Goal: Task Accomplishment & Management: Manage account settings

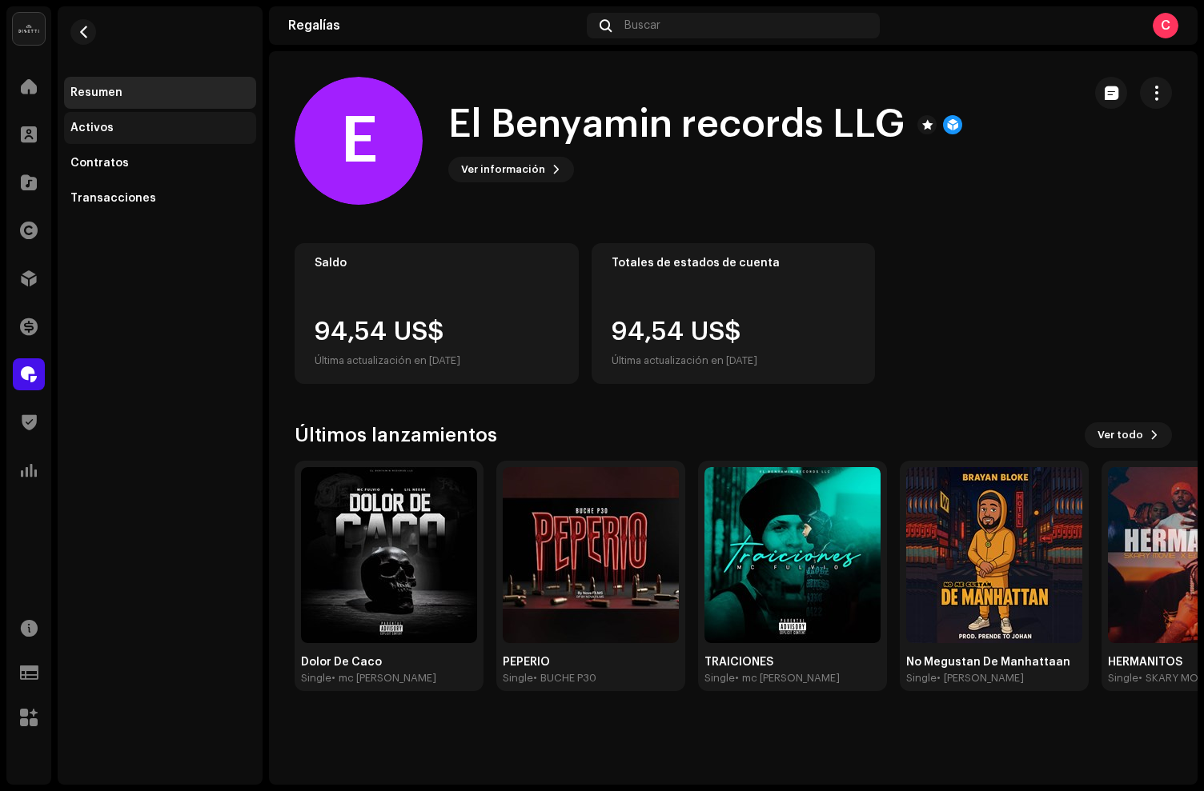
click at [97, 123] on div "Activos" at bounding box center [91, 128] width 43 height 13
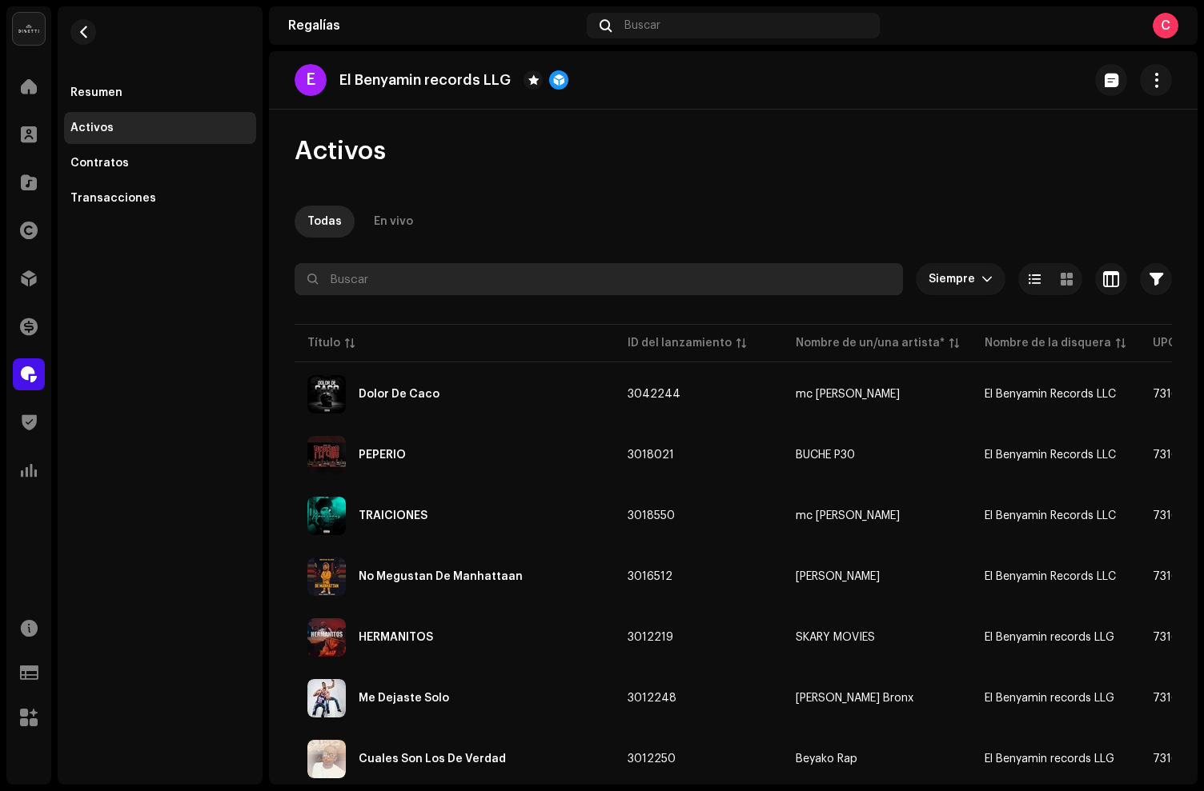
click at [404, 274] on input "text" at bounding box center [598, 279] width 608 height 32
paste input "7316481318149"
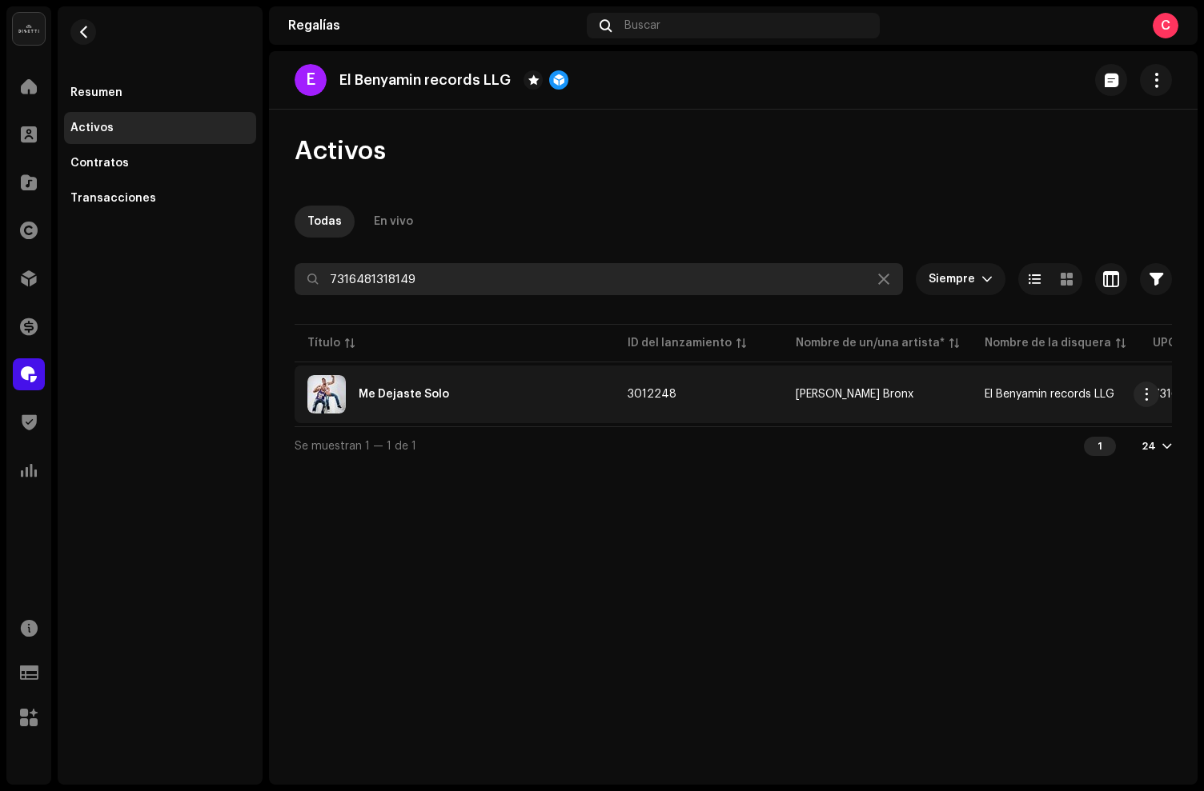
type input "7316481318149"
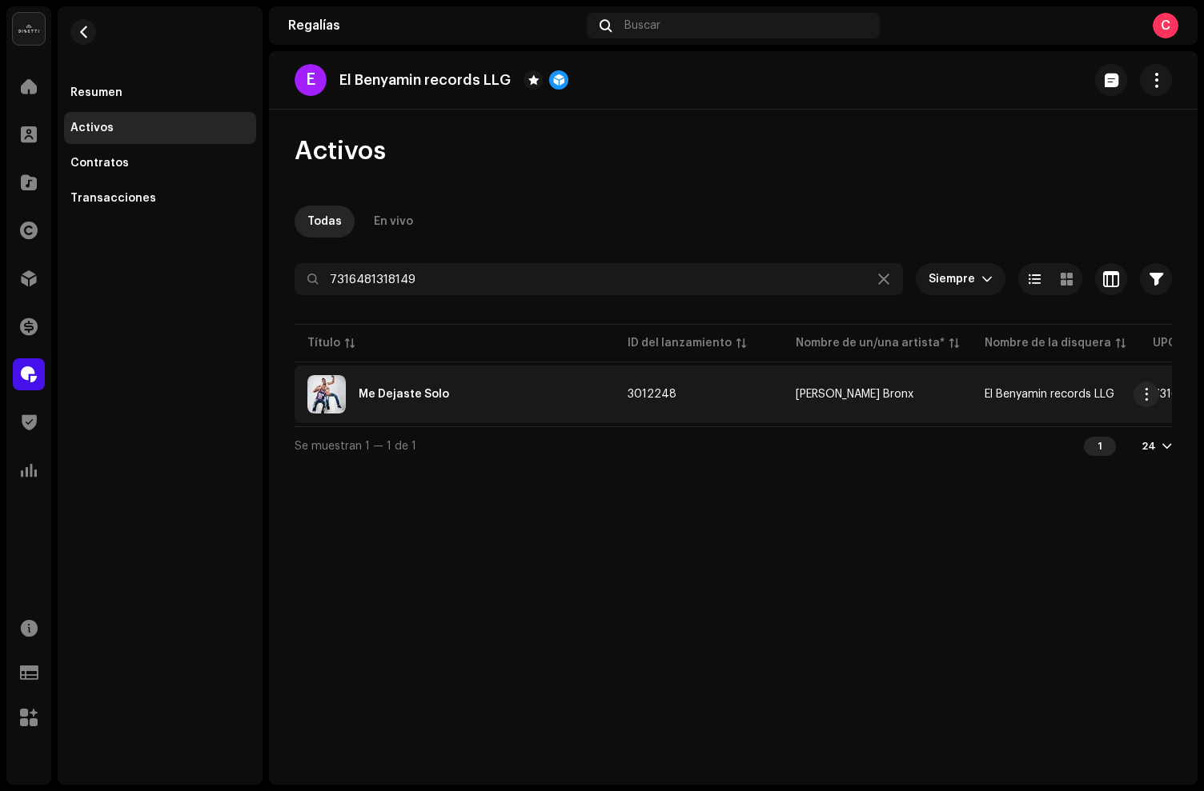
click at [500, 393] on div "Me Dejaste Solo" at bounding box center [454, 394] width 294 height 38
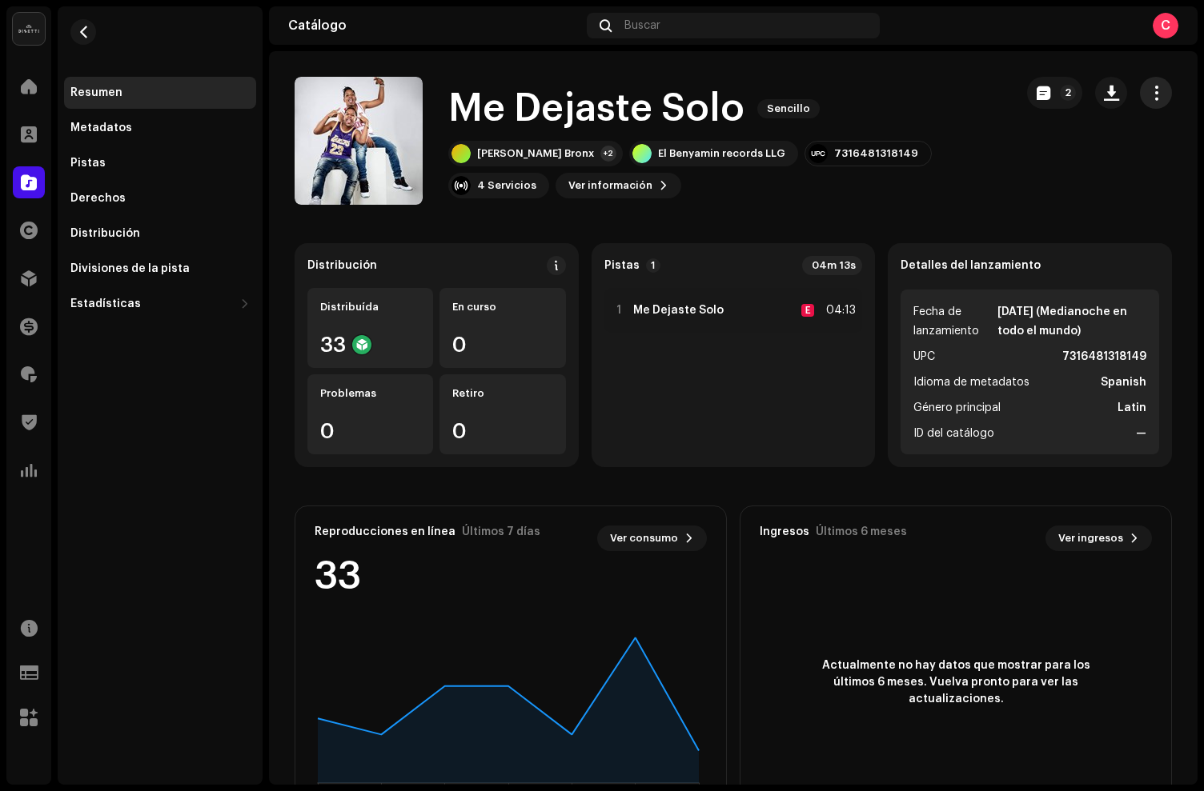
click at [1148, 94] on span "button" at bounding box center [1155, 92] width 15 height 13
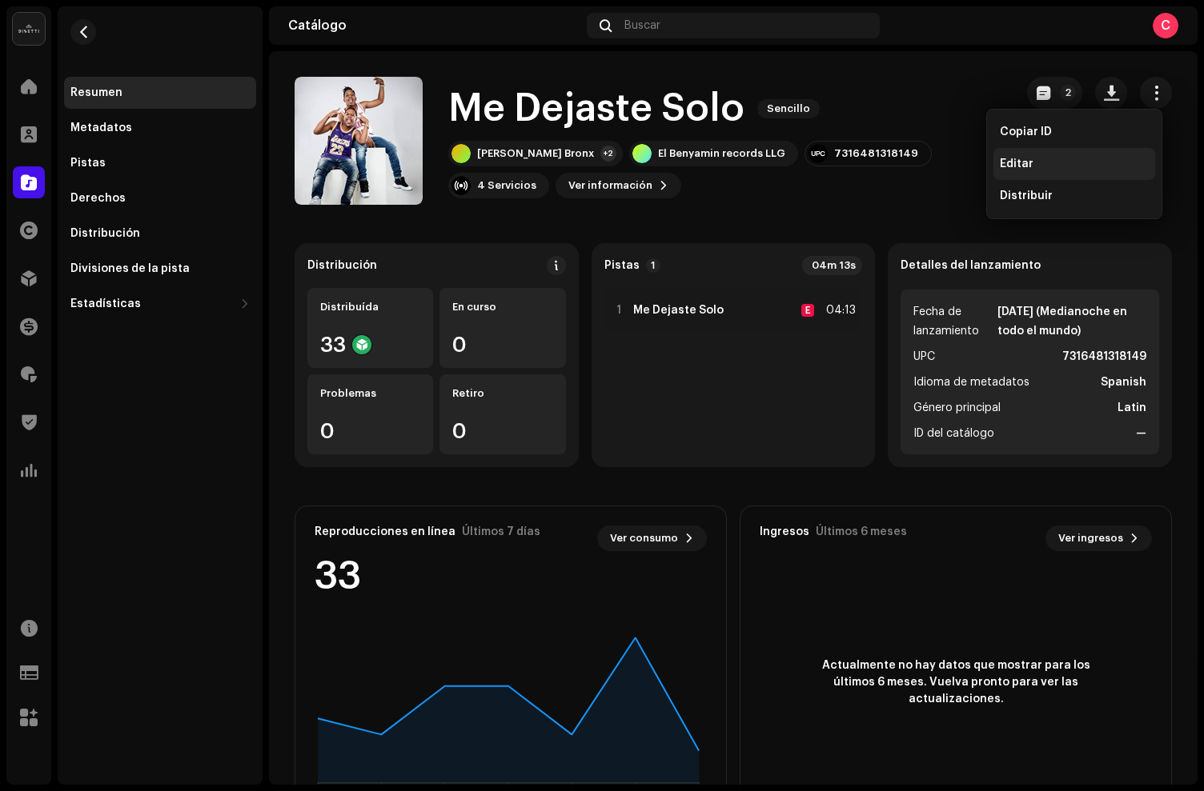
click at [1010, 161] on span "Editar" at bounding box center [1016, 164] width 34 height 13
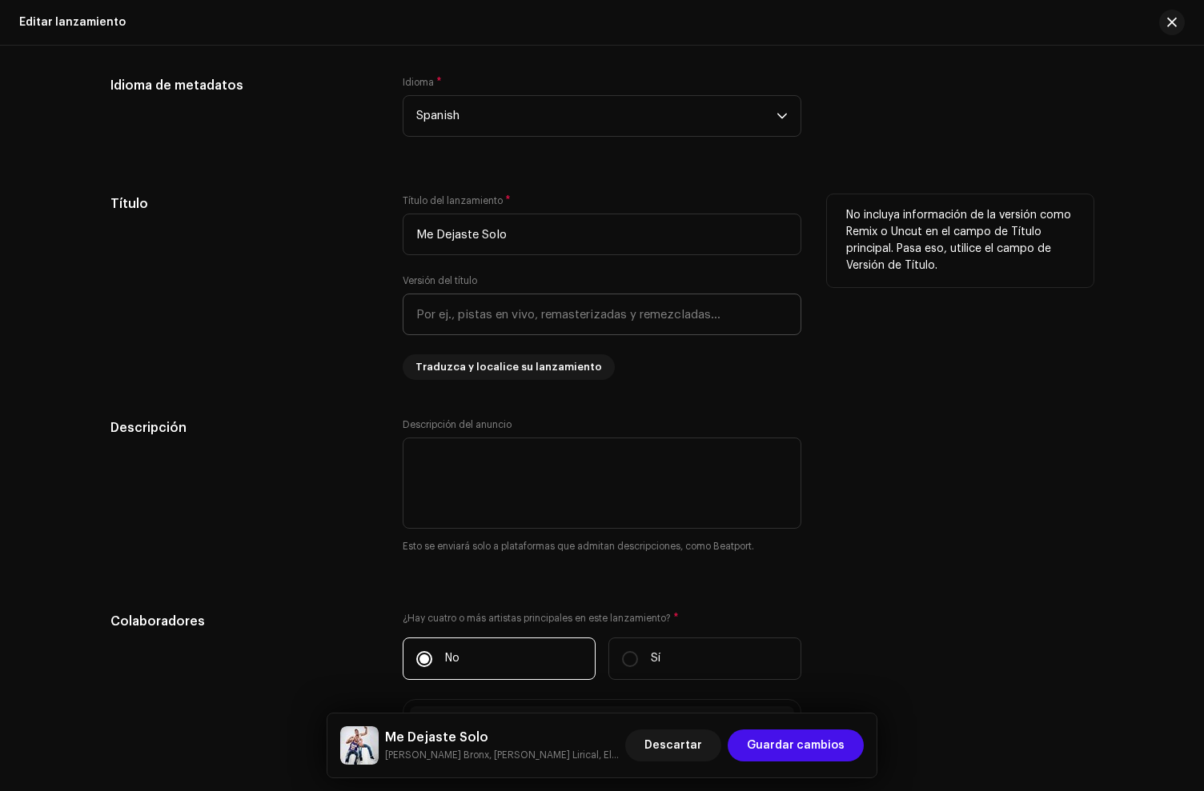
scroll to position [1059, 0]
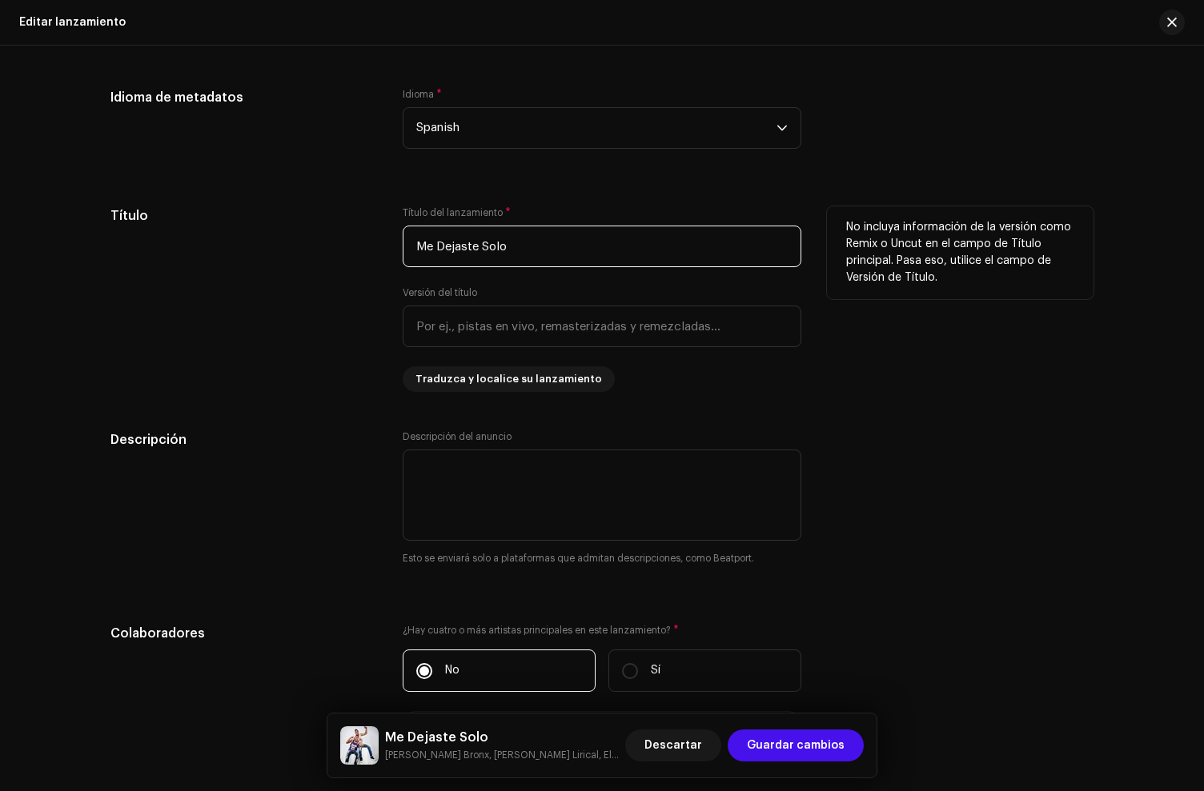
click at [571, 259] on input "Me Dejaste Solo" at bounding box center [602, 247] width 399 height 42
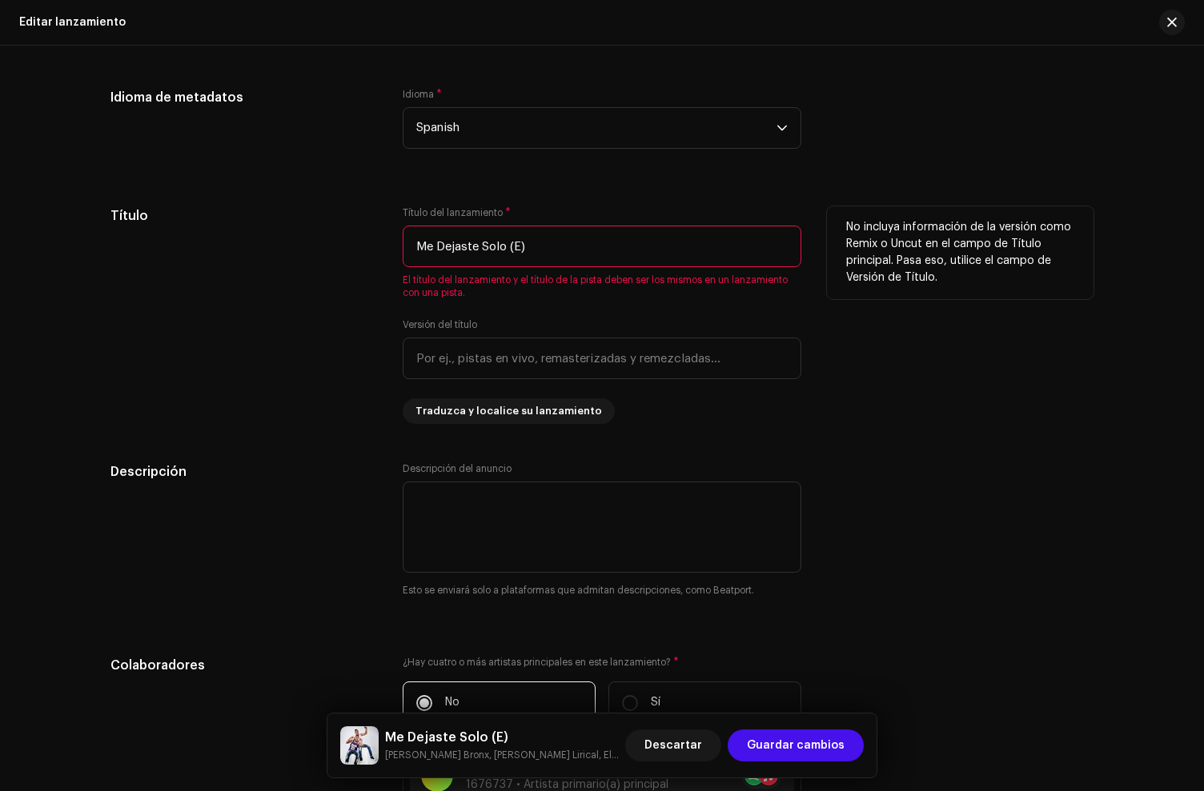
type input "Me Dejaste Solo (E)"
click at [504, 297] on span "El título del lanzamiento y el título de la pista deben ser los mismos en un la…" at bounding box center [602, 287] width 399 height 26
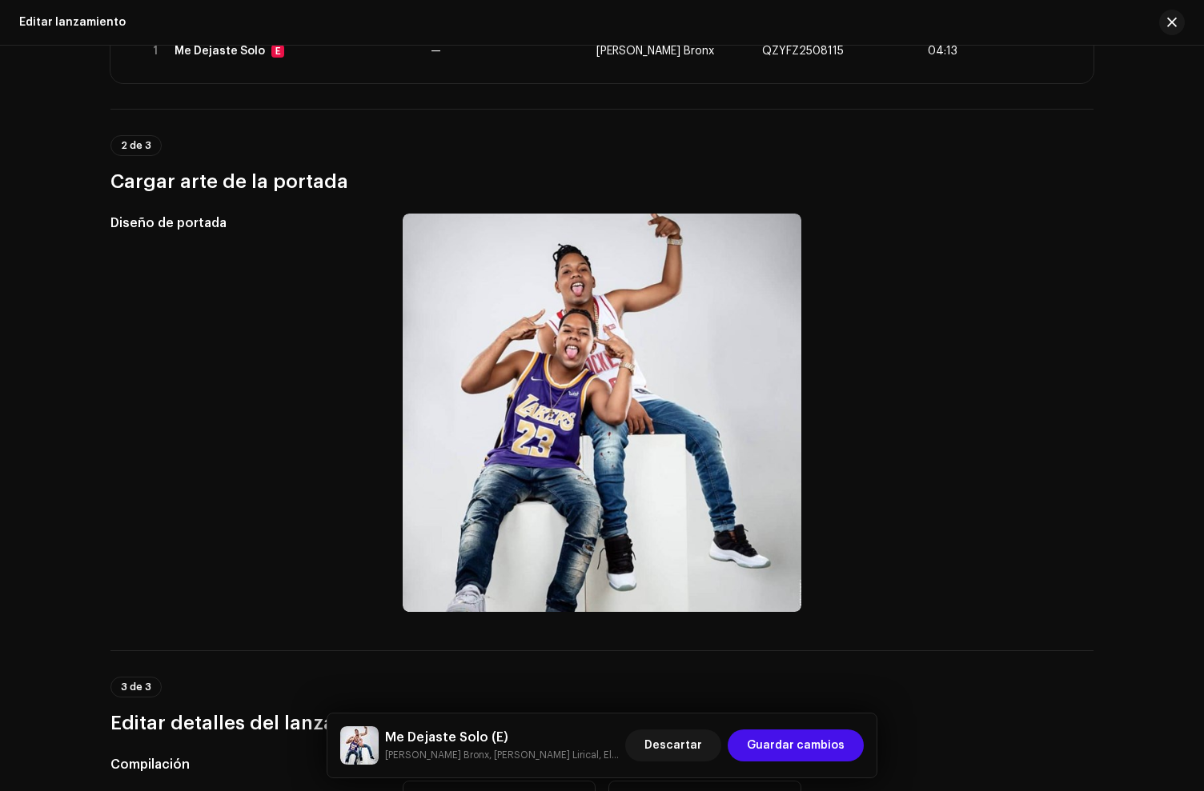
scroll to position [0, 0]
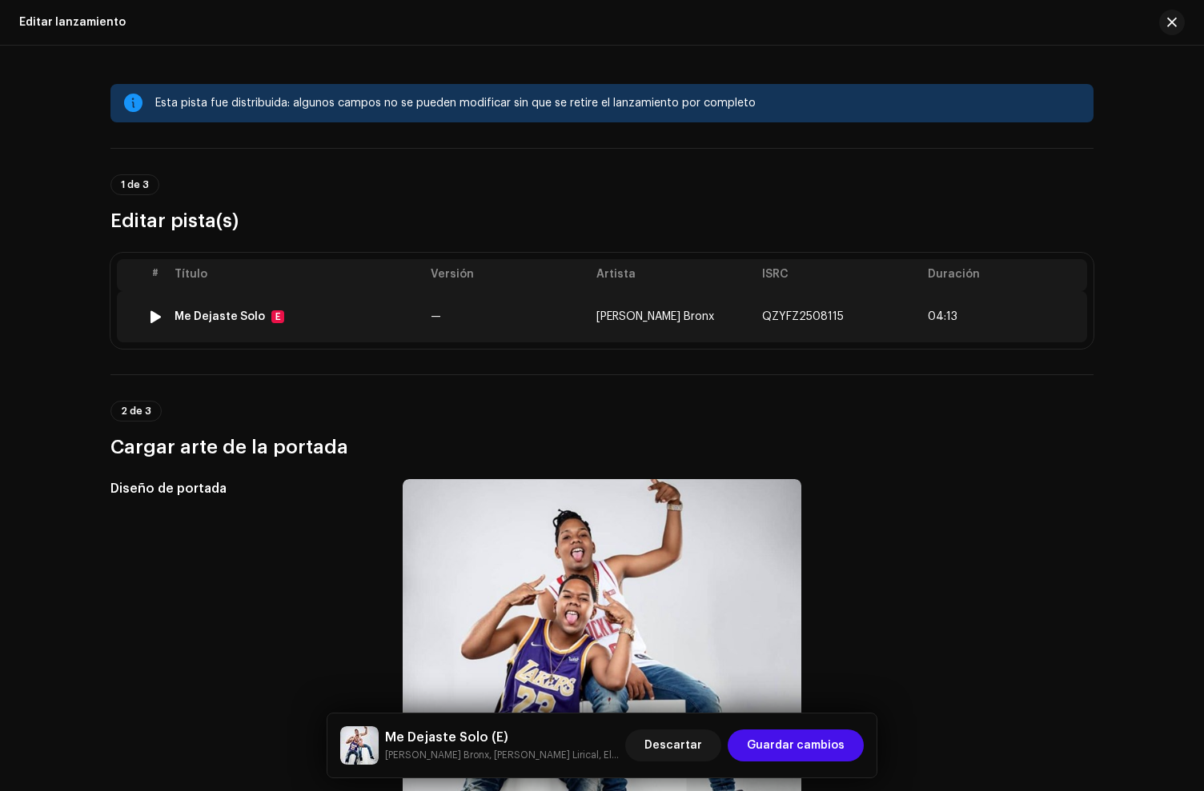
click at [284, 311] on div "Me Dejaste Solo E" at bounding box center [295, 316] width 243 height 13
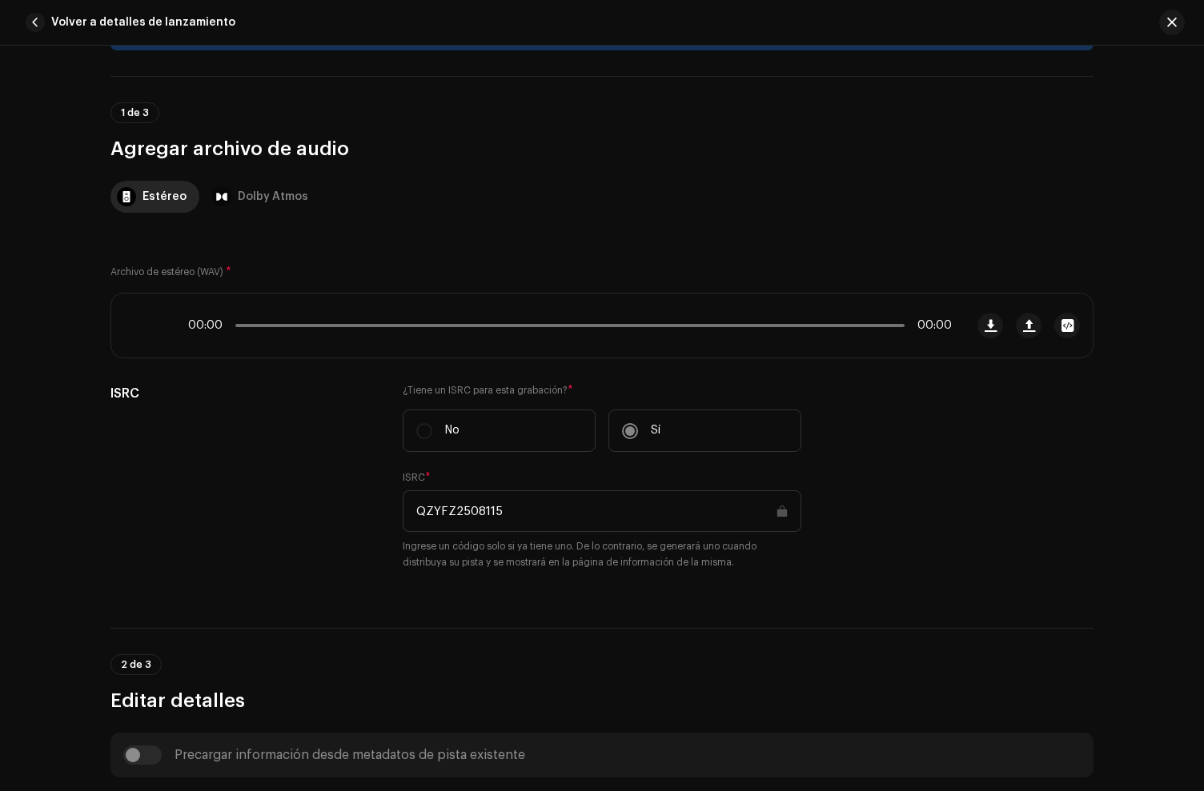
scroll to position [355, 0]
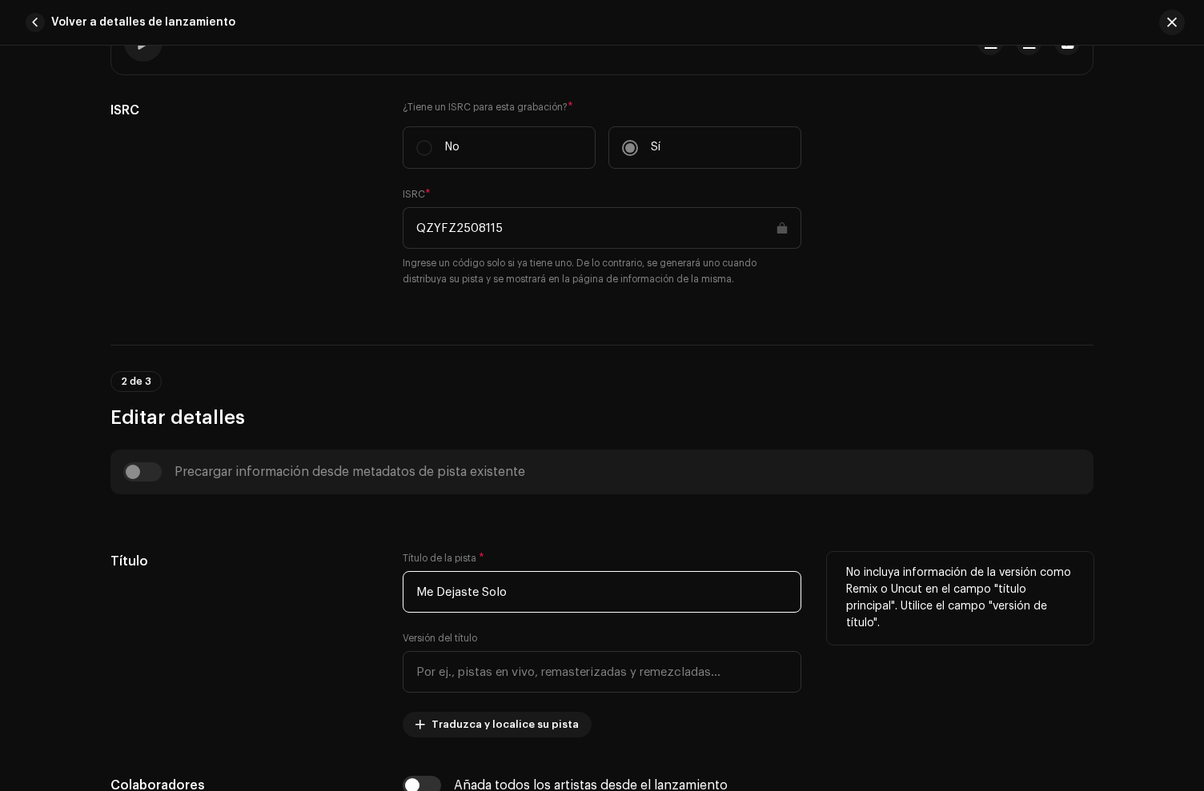
click at [547, 598] on input "Me Dejaste Solo" at bounding box center [602, 592] width 399 height 42
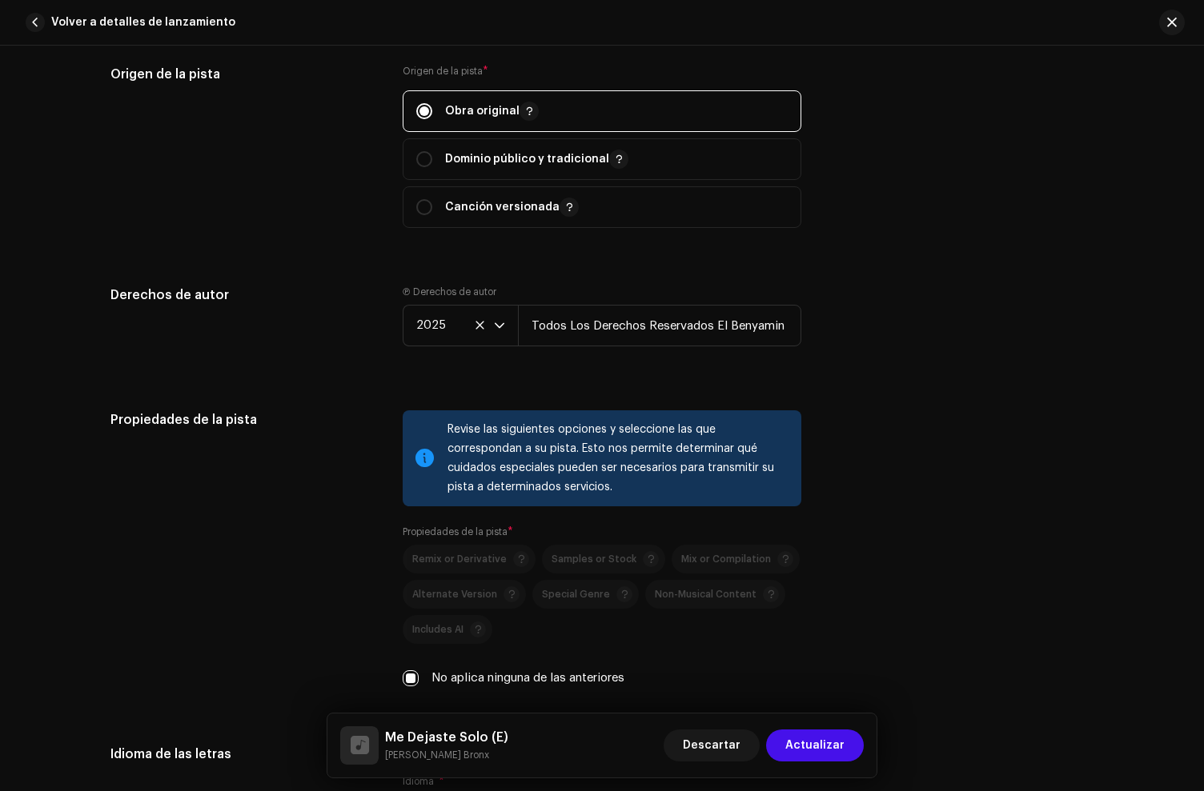
scroll to position [2570, 0]
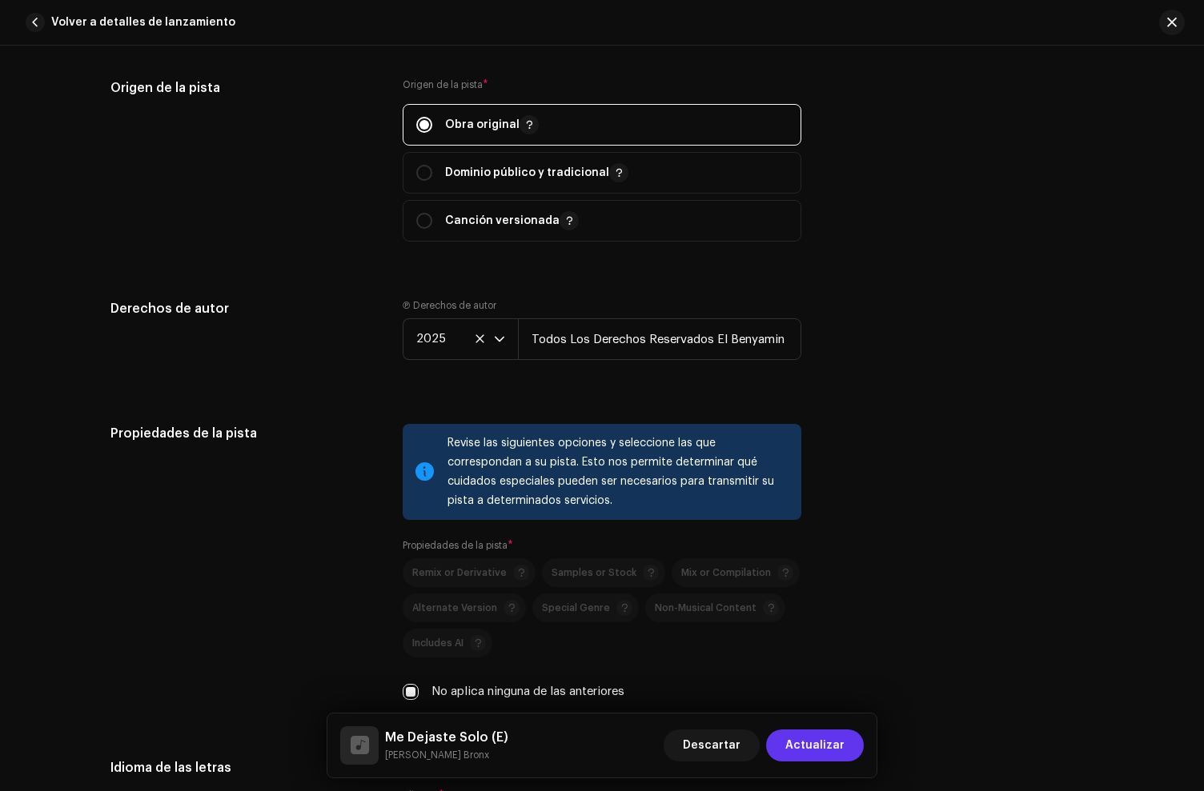
type input "Me Dejaste Solo (E)"
click at [831, 742] on span "Actualizar" at bounding box center [814, 746] width 59 height 32
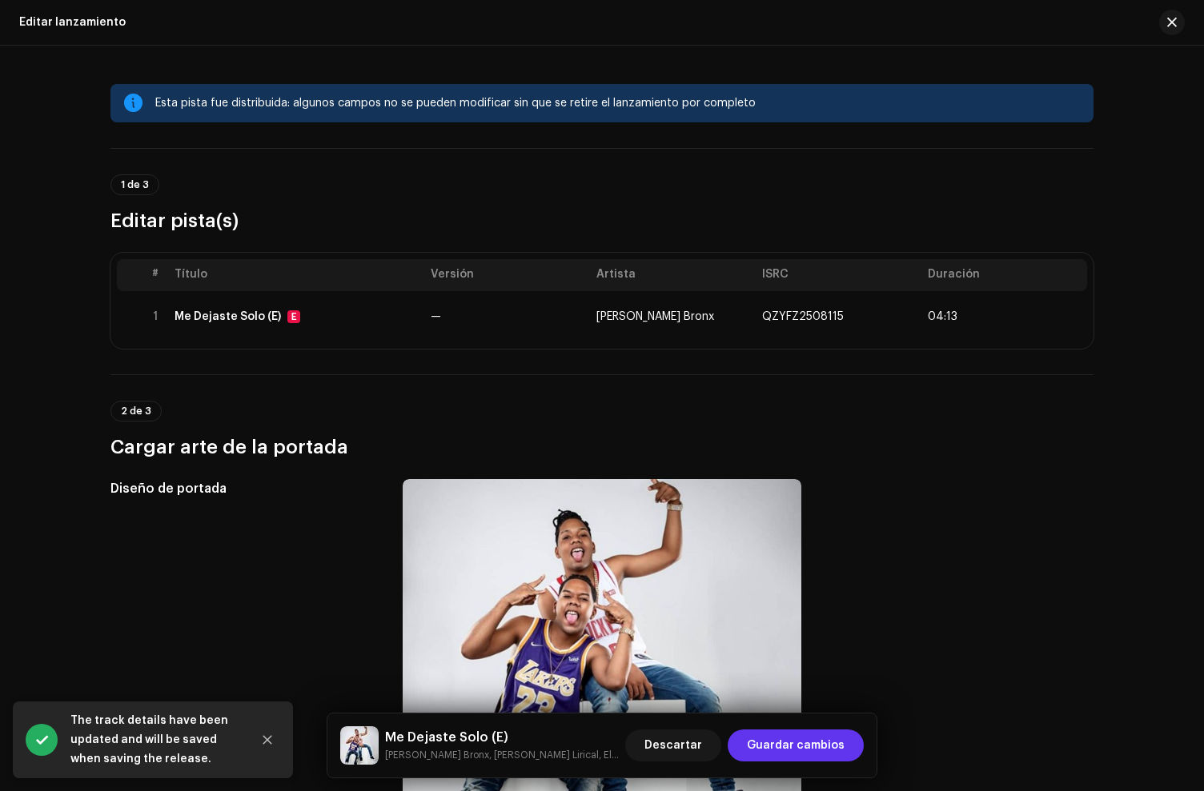
click at [779, 751] on span "Guardar cambios" at bounding box center [796, 746] width 98 height 32
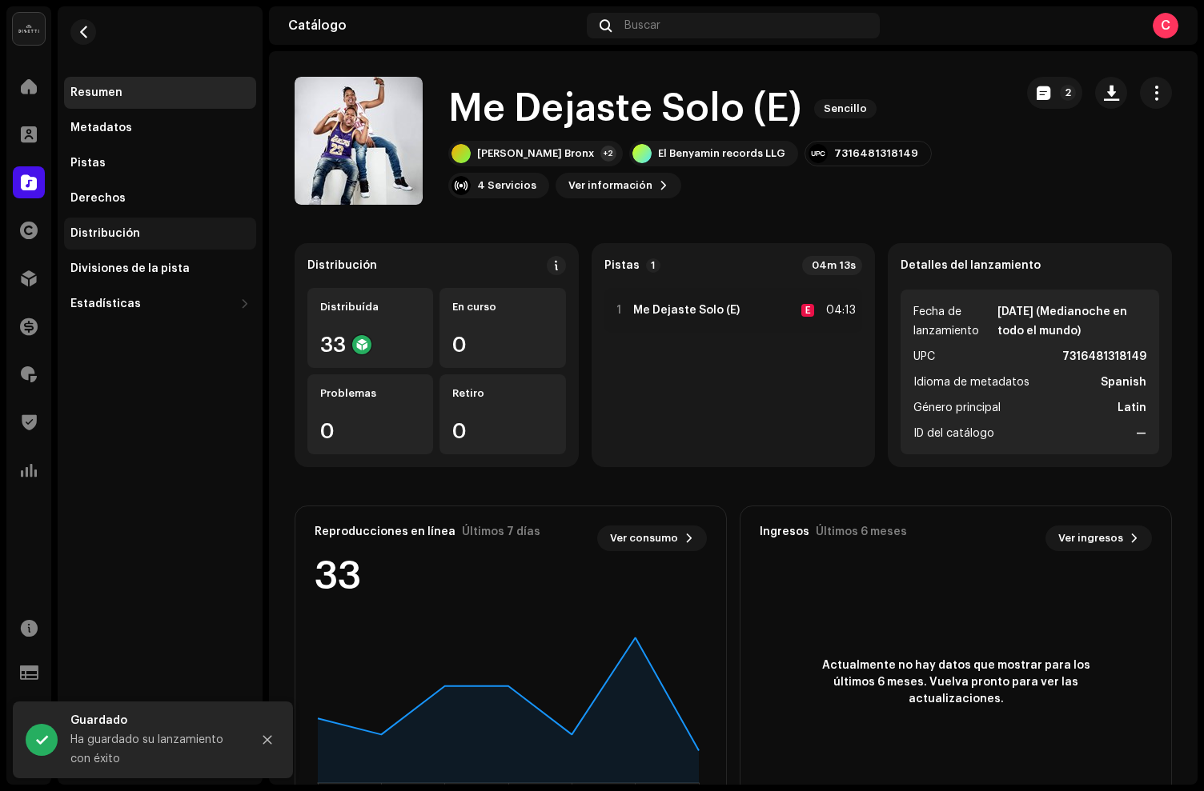
click at [136, 228] on div "Distribución" at bounding box center [159, 233] width 179 height 13
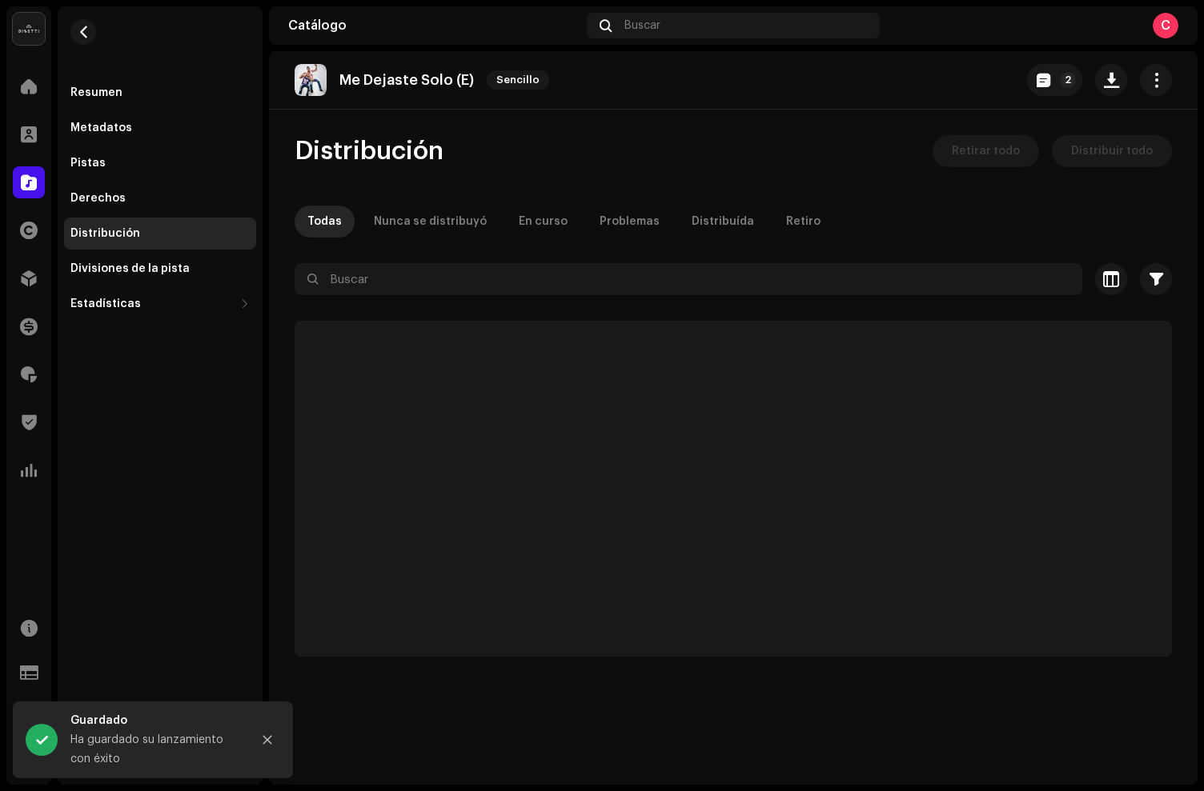
click at [998, 161] on span "Retirar todo" at bounding box center [985, 151] width 68 height 32
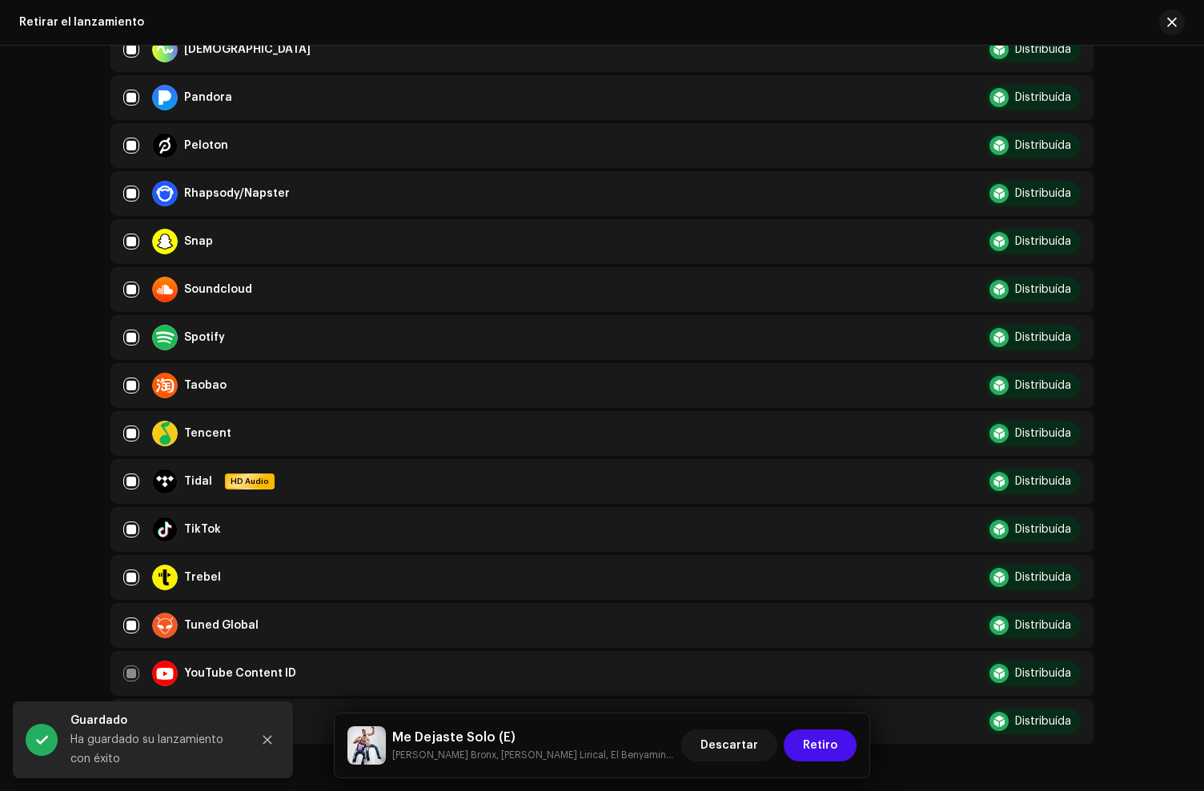
scroll to position [1328, 0]
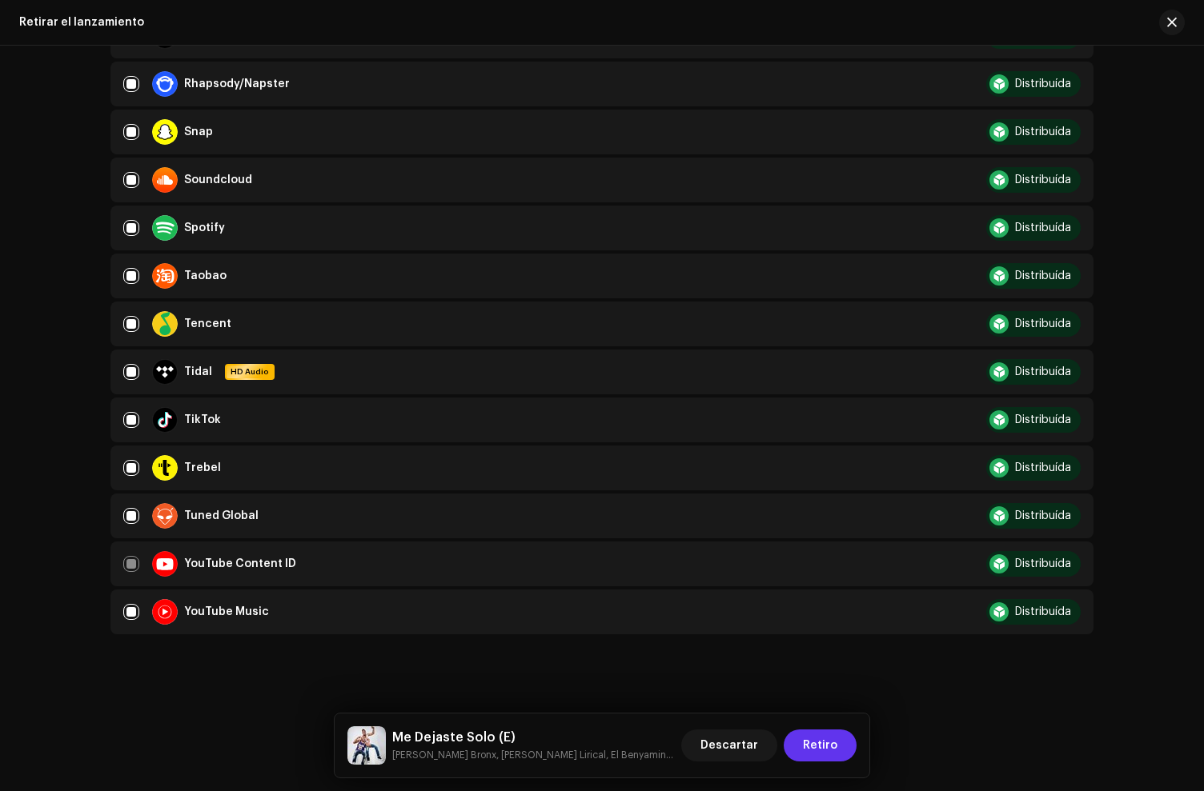
click at [827, 750] on span "Retiro" at bounding box center [820, 746] width 34 height 32
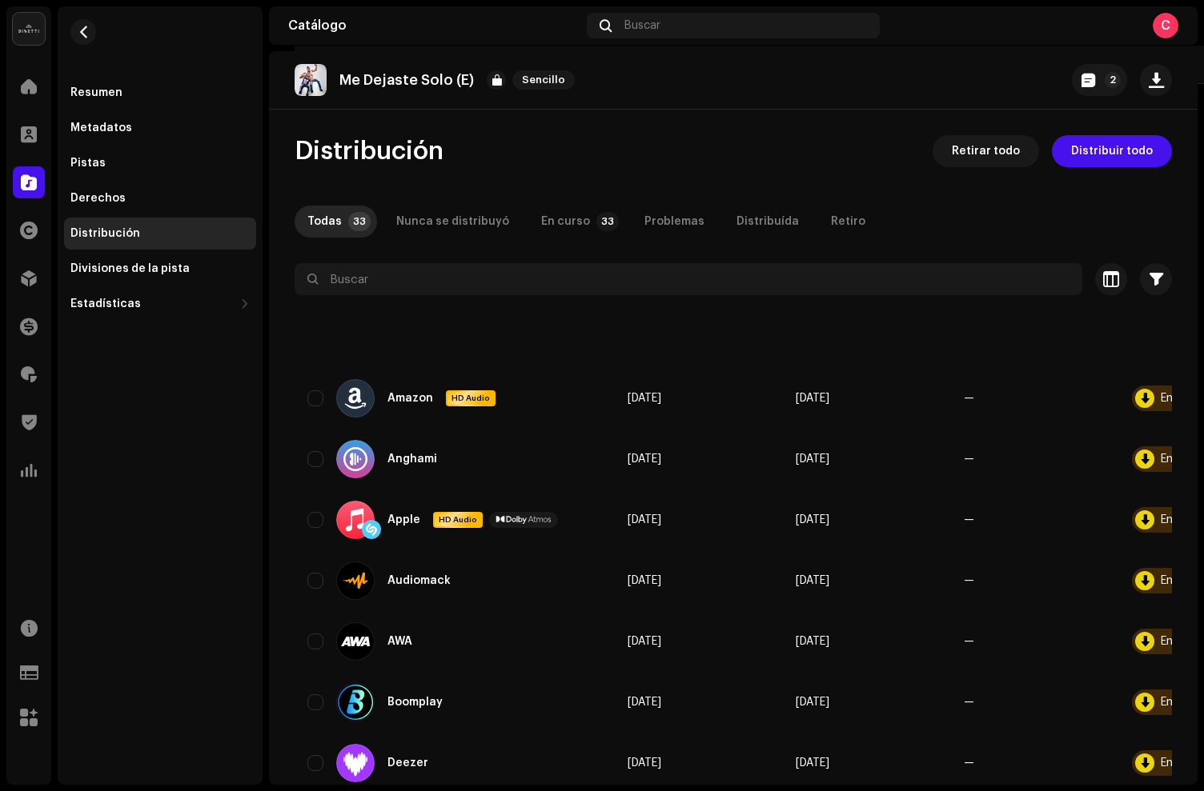
click at [1180, 32] on div "Catálogo Buscar C" at bounding box center [733, 25] width 928 height 38
click at [31, 377] on span at bounding box center [29, 374] width 16 height 13
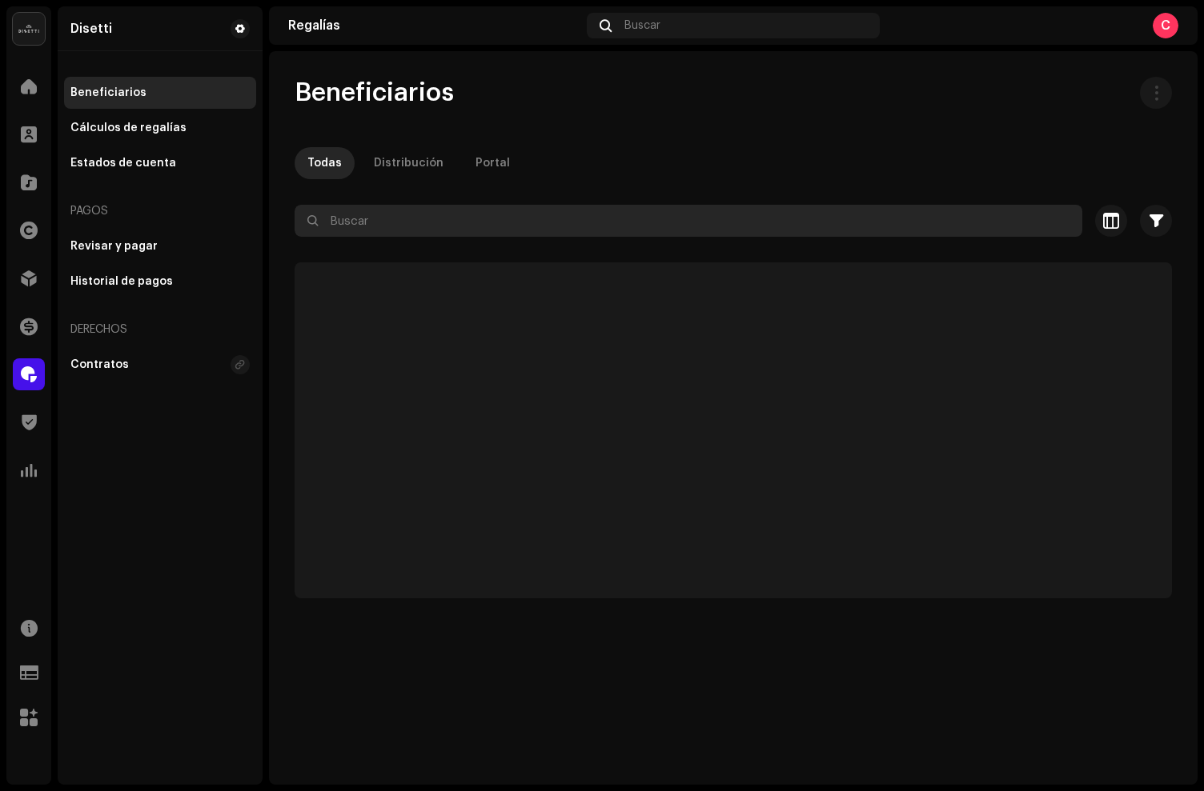
click at [345, 218] on input "text" at bounding box center [687, 221] width 787 height 32
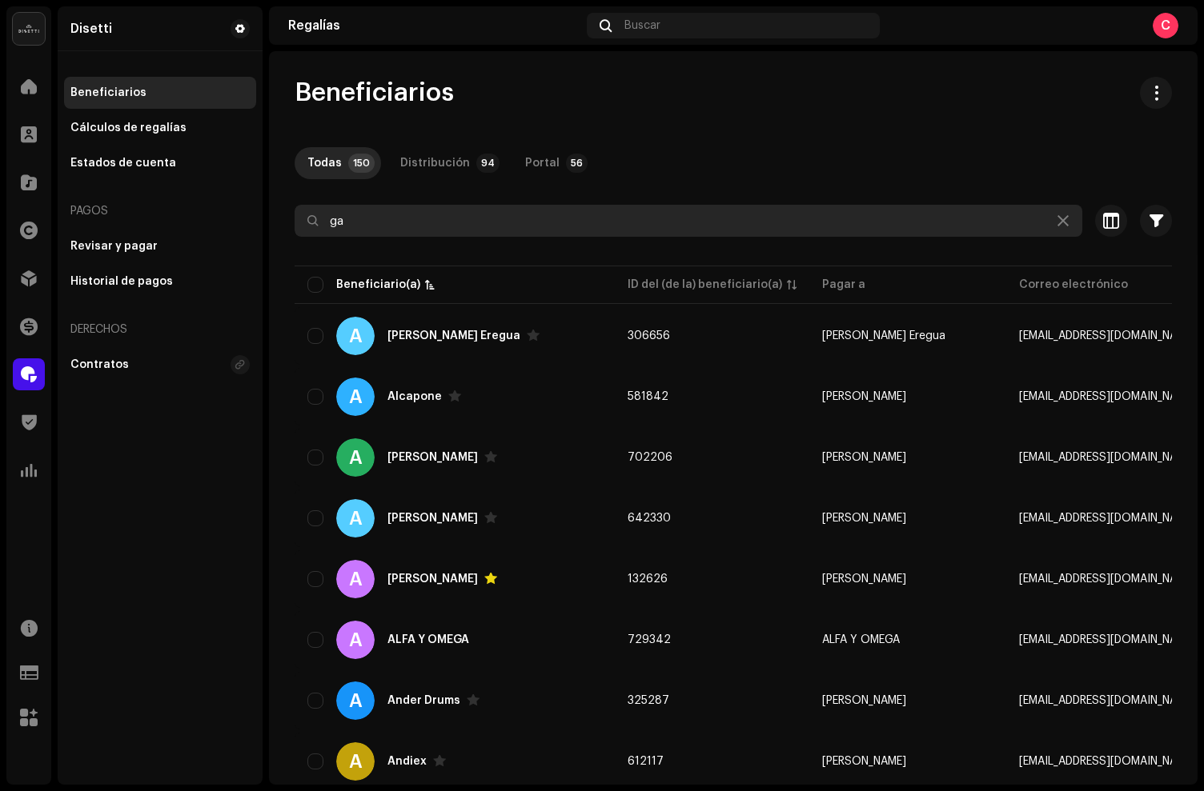
type input "g"
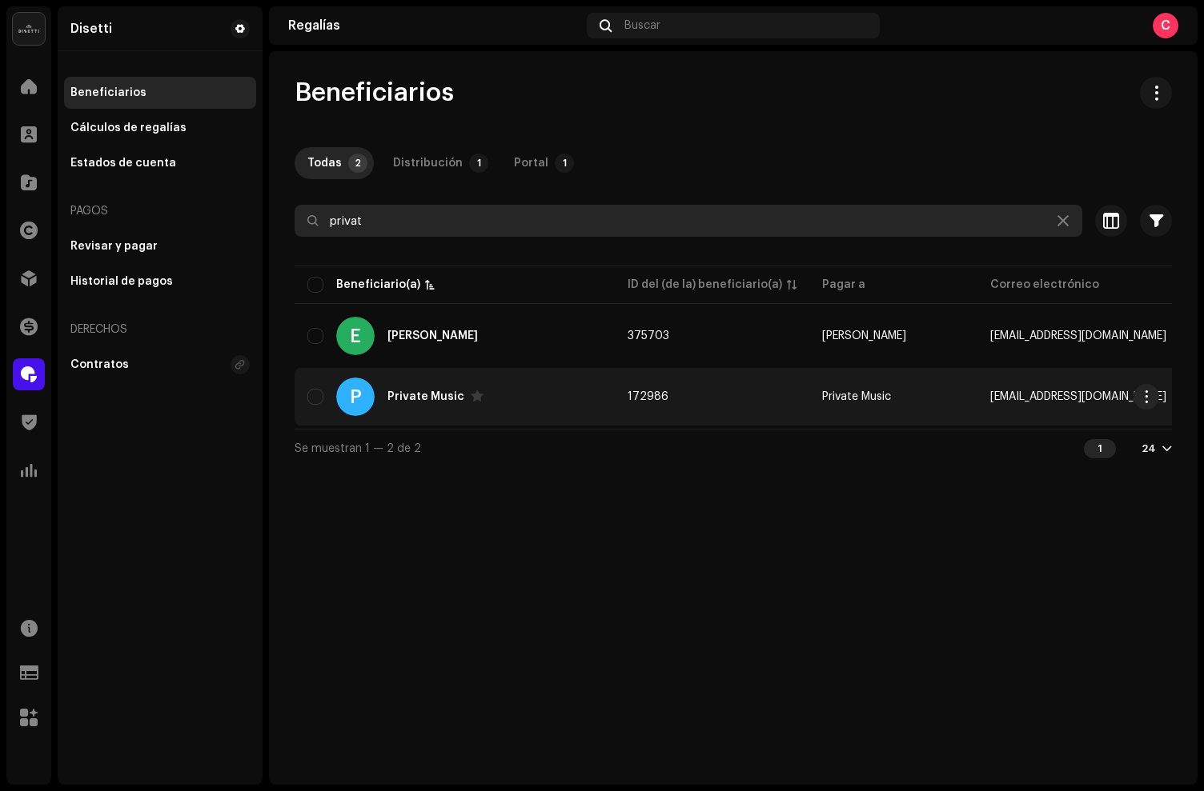
type input "privat"
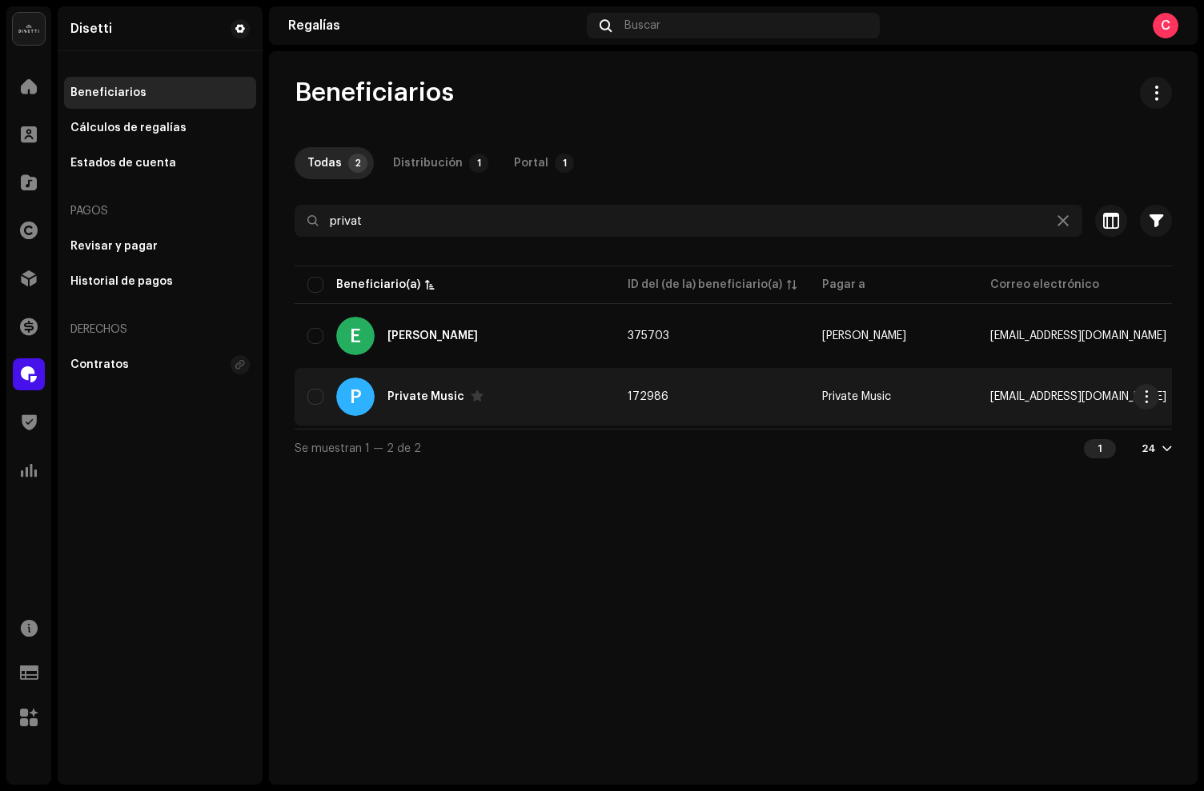
click at [390, 384] on div "P Private Music" at bounding box center [454, 397] width 294 height 38
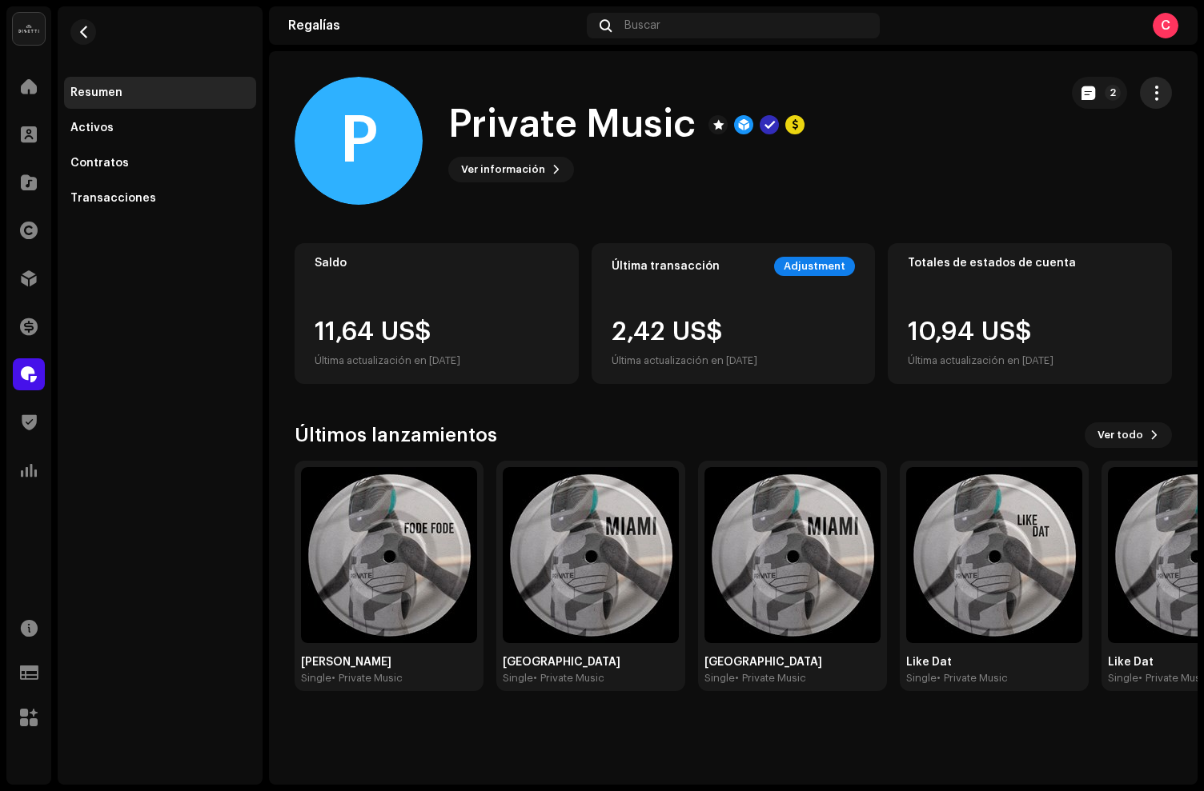
click at [1158, 86] on span "button" at bounding box center [1155, 92] width 15 height 13
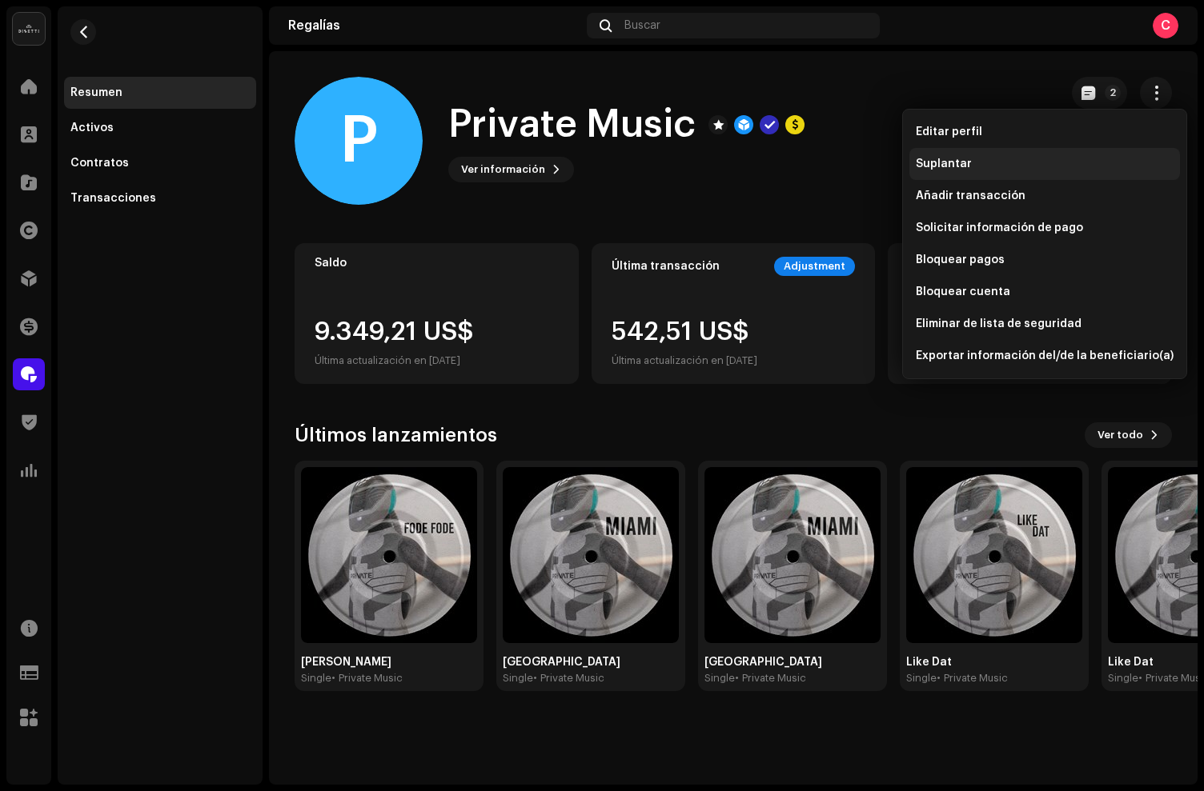
click at [943, 166] on span "Suplantar" at bounding box center [943, 164] width 56 height 13
